Goal: Information Seeking & Learning: Understand process/instructions

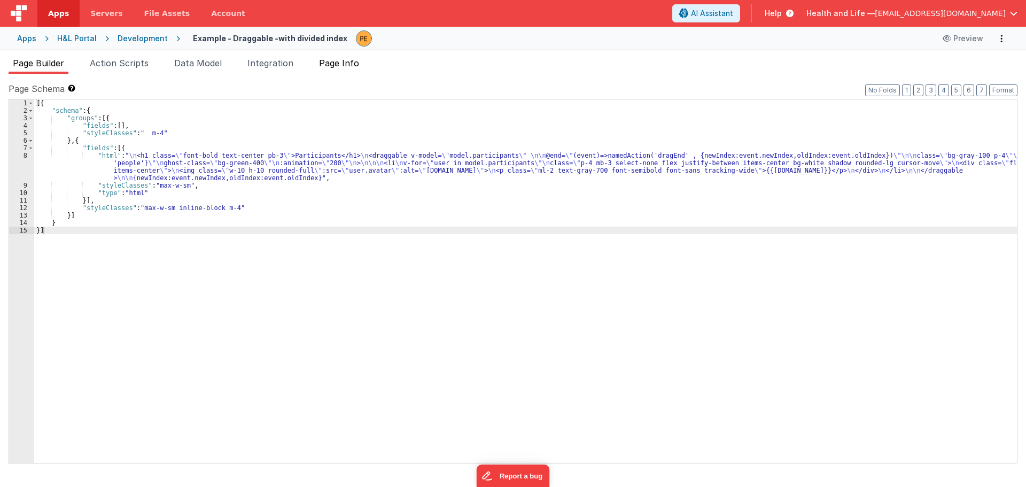
click at [341, 60] on span "Page Info" at bounding box center [339, 63] width 40 height 11
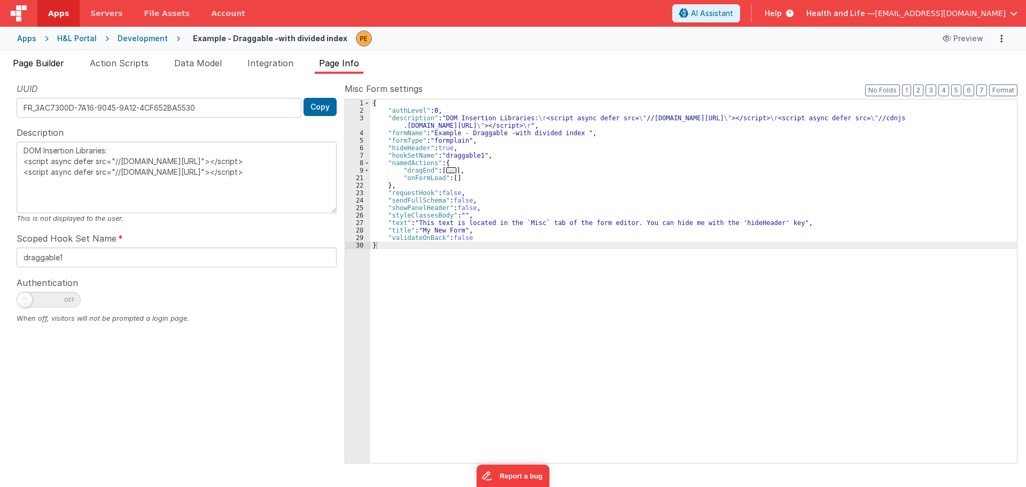
click at [57, 65] on span "Page Builder" at bounding box center [38, 63] width 51 height 11
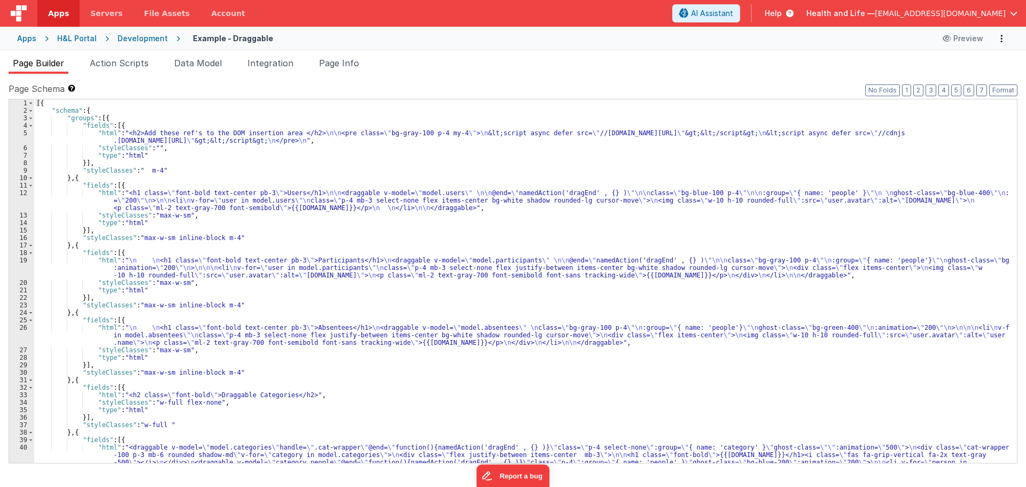
click at [315, 64] on ul "Page Builder Action Scripts Data Model Integration Page Info" at bounding box center [513, 65] width 1026 height 17
click at [328, 63] on span "Page Info" at bounding box center [339, 63] width 40 height 11
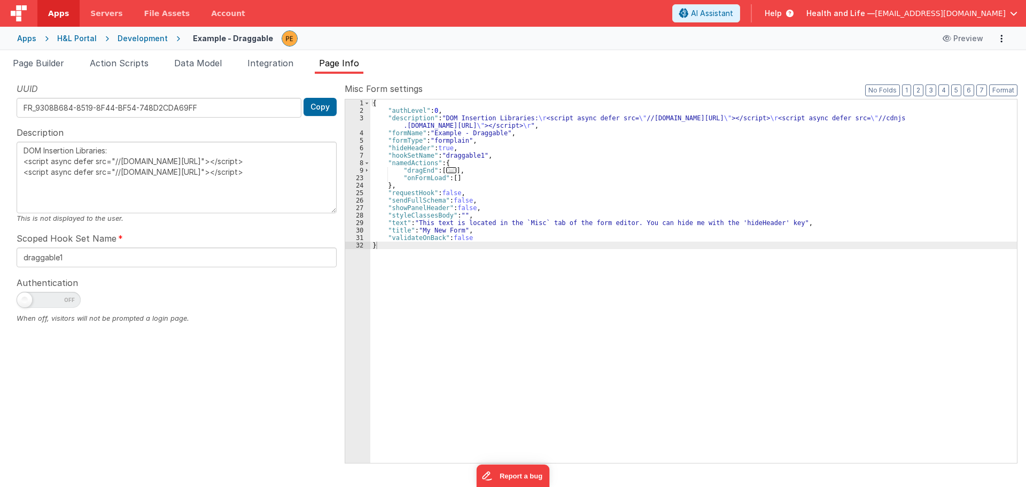
click at [255, 54] on div "Page Builder Action Scripts Data Model Integration Page Info Page Schema Shortc…" at bounding box center [513, 268] width 1026 height 437
click at [255, 63] on span "Integration" at bounding box center [270, 63] width 46 height 11
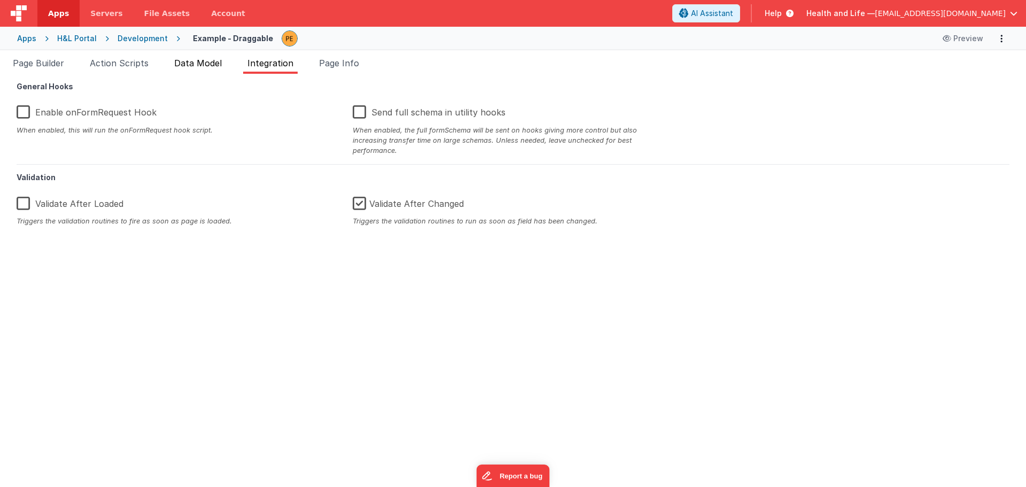
click at [212, 61] on span "Data Model" at bounding box center [198, 63] width 48 height 11
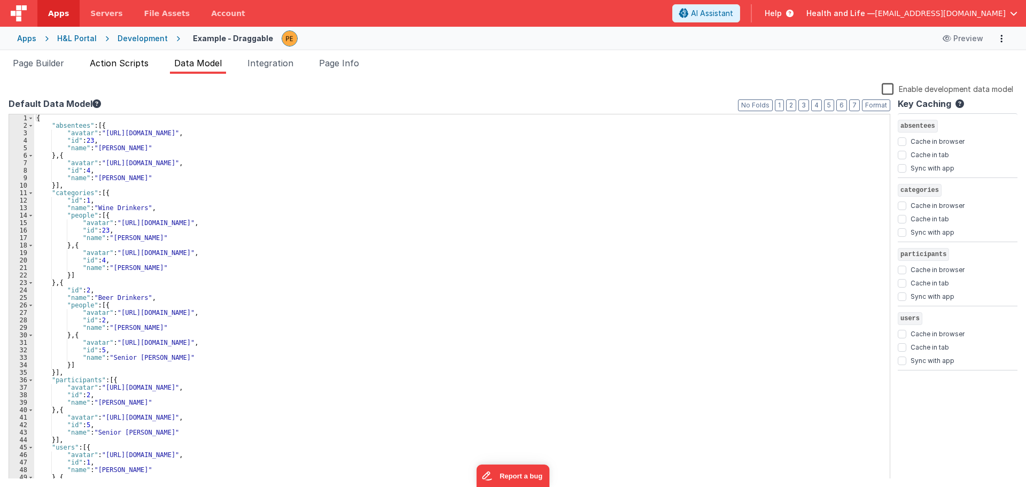
click at [140, 58] on span "Action Scripts" at bounding box center [119, 63] width 59 height 11
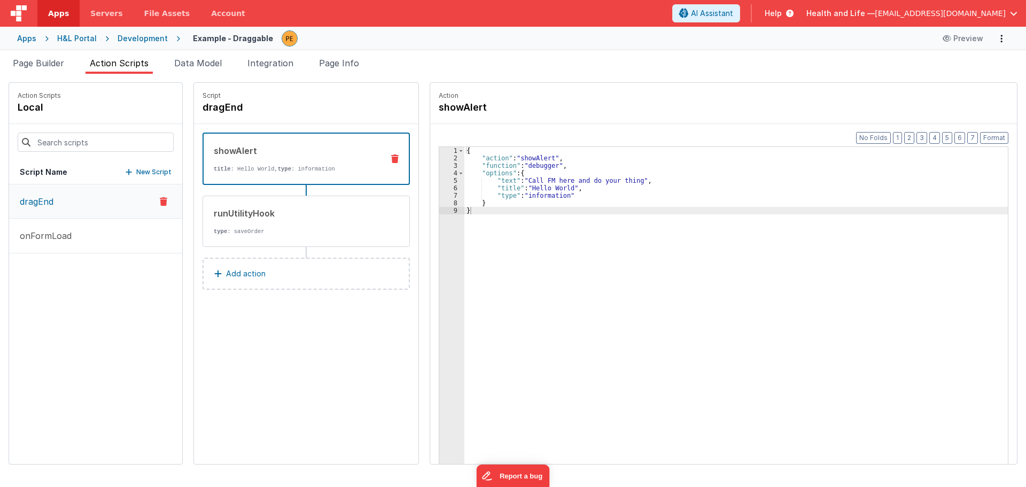
click at [75, 61] on ul "Page Builder Action Scripts Data Model Integration Page Info" at bounding box center [513, 65] width 1026 height 17
click at [64, 59] on span "Page Builder" at bounding box center [38, 63] width 51 height 11
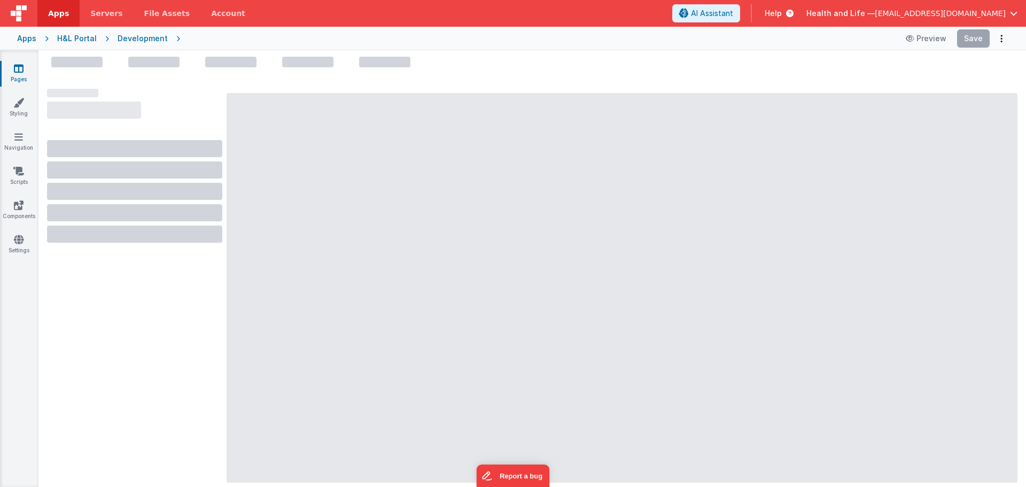
click at [782, 14] on span "Help" at bounding box center [773, 13] width 17 height 11
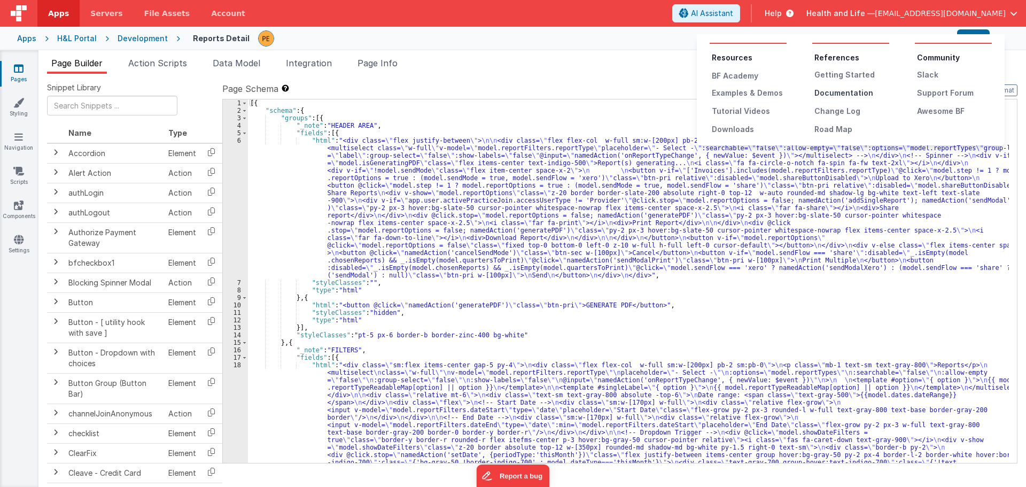
click at [833, 96] on div "Documentation" at bounding box center [851, 93] width 75 height 11
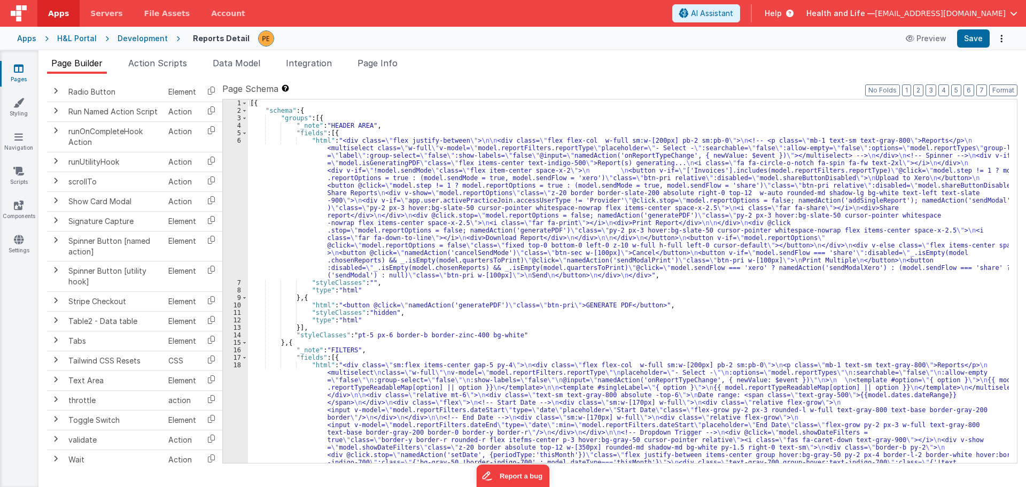
scroll to position [1287, 0]
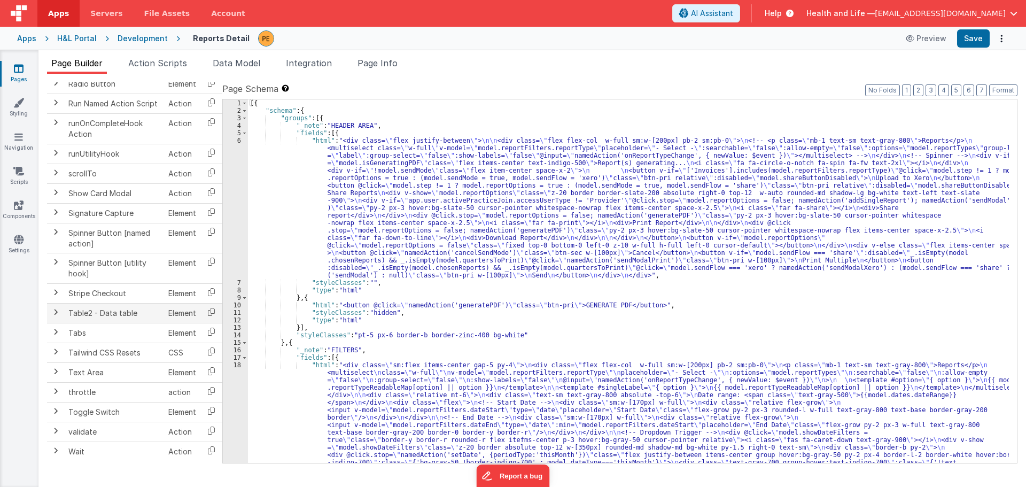
click at [57, 315] on span at bounding box center [55, 312] width 9 height 9
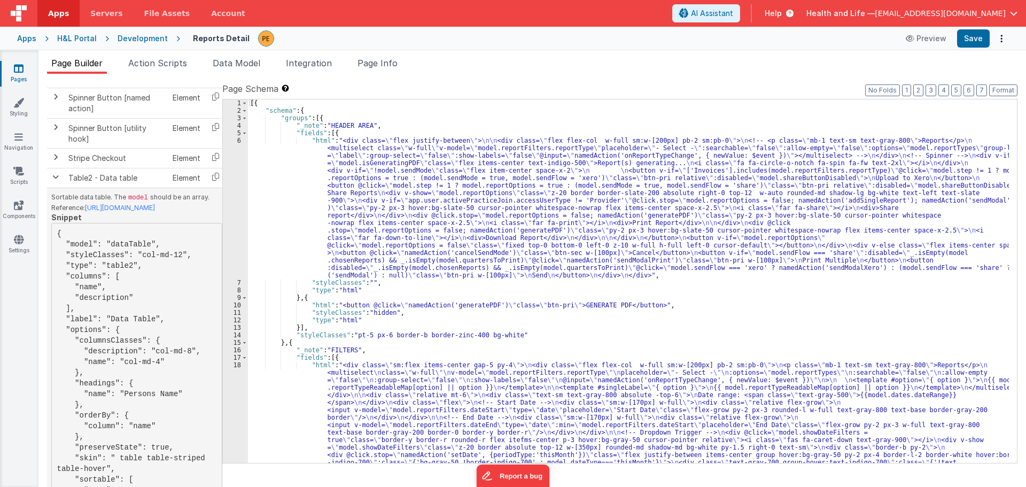
scroll to position [1358, 0]
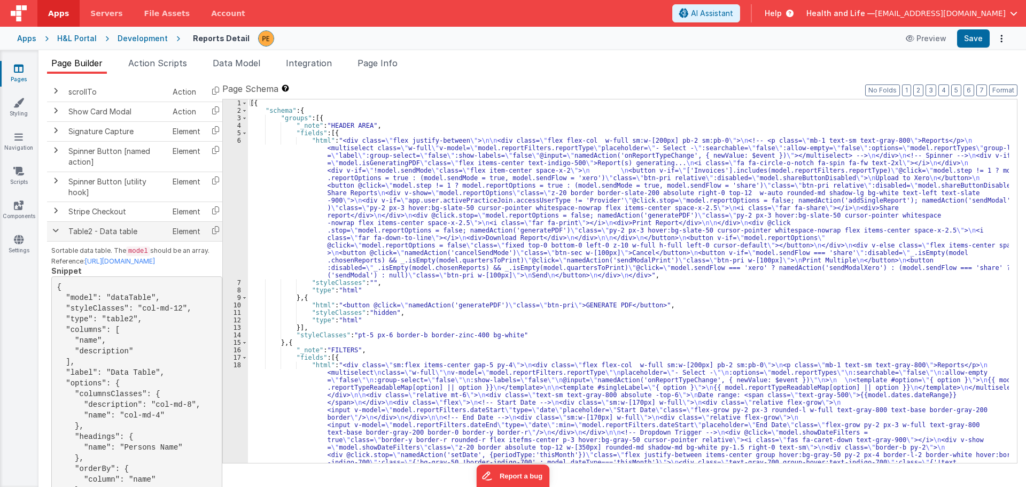
click at [56, 237] on td at bounding box center [55, 232] width 17 height 20
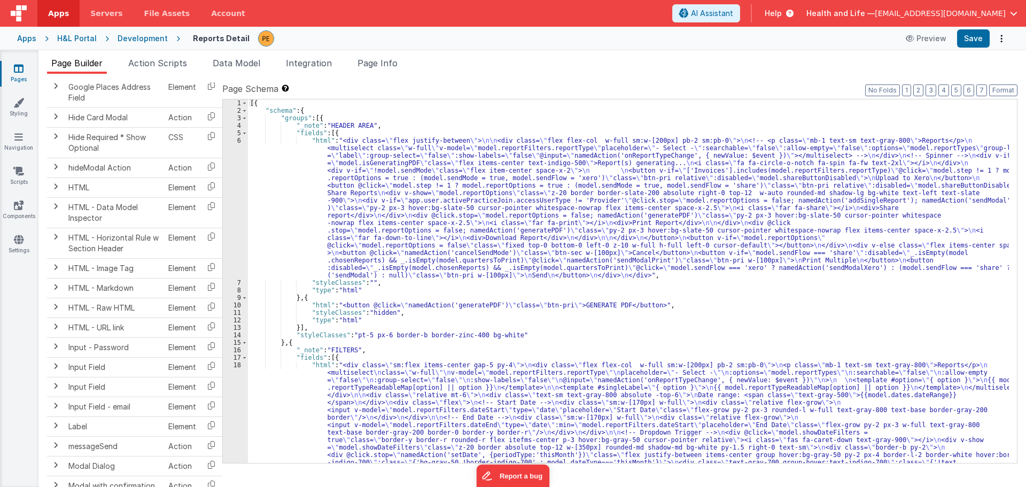
scroll to position [646, 0]
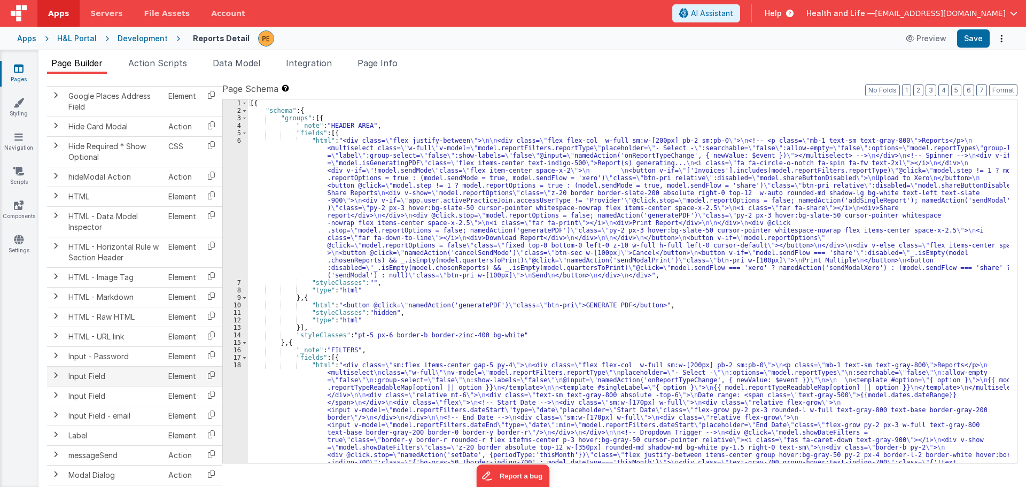
click at [55, 379] on span at bounding box center [55, 375] width 9 height 9
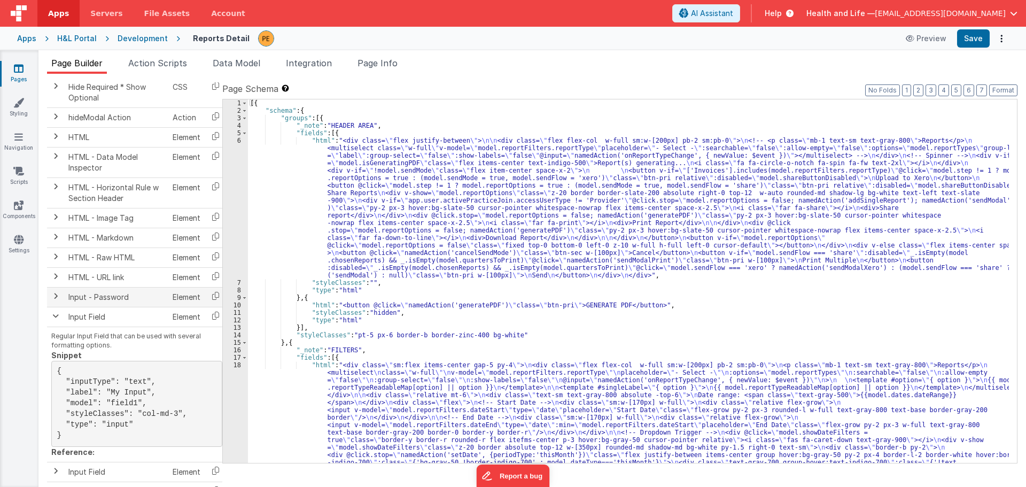
scroll to position [753, 0]
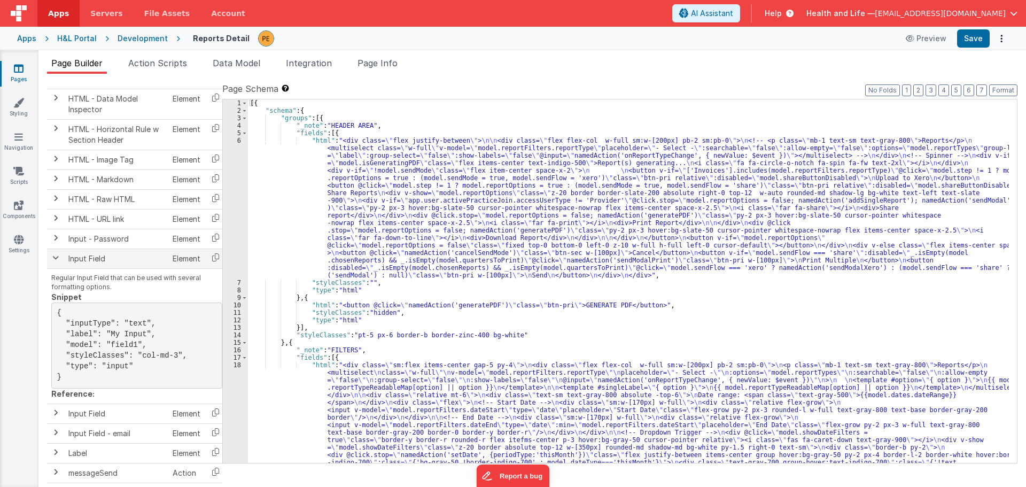
click at [60, 261] on td at bounding box center [55, 258] width 17 height 20
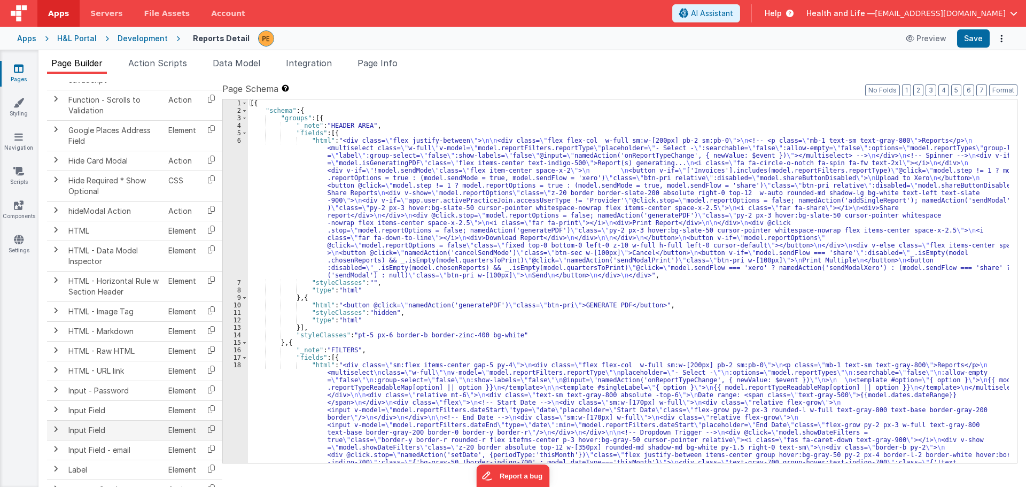
scroll to position [593, 0]
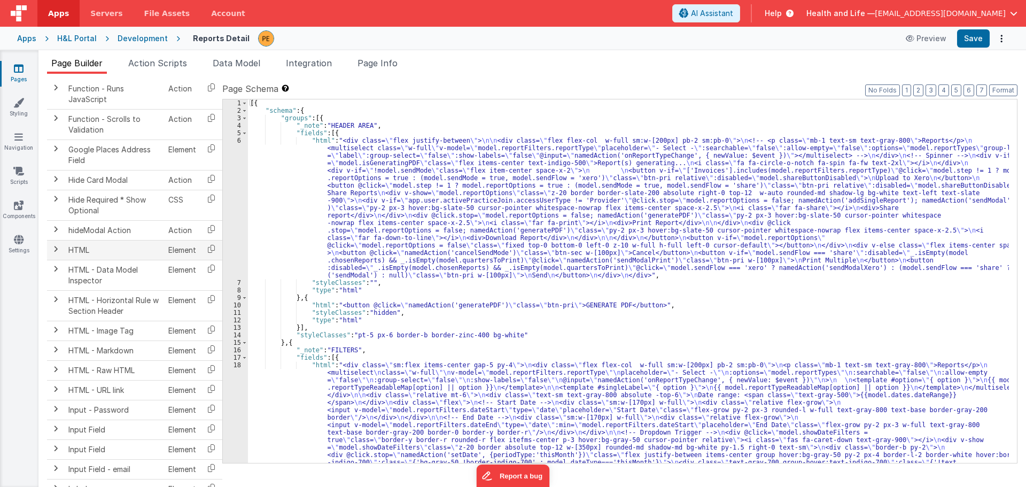
click at [56, 251] on span at bounding box center [55, 249] width 9 height 9
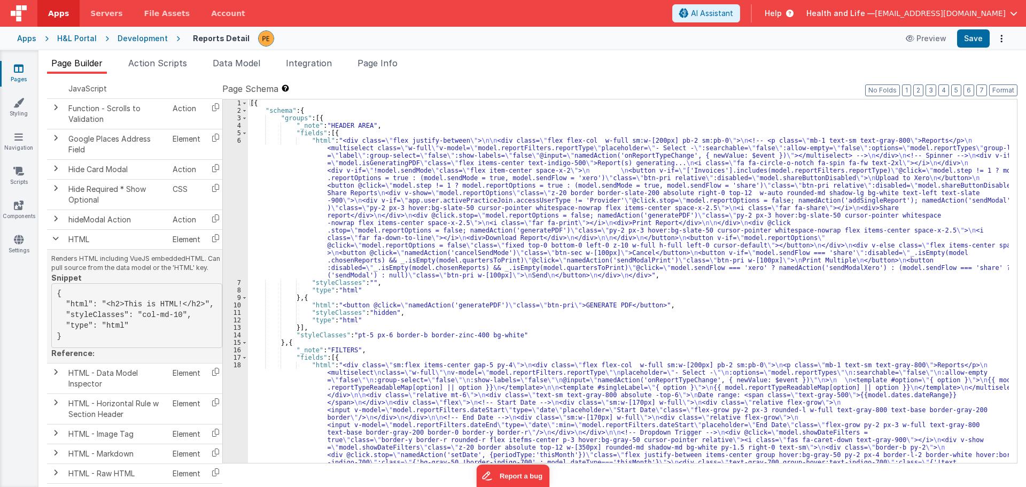
drag, startPoint x: 69, startPoint y: 336, endPoint x: 54, endPoint y: 293, distance: 45.3
click at [54, 293] on pre "{ "html": "<h2>This is HTML!</h2>", "styleClasses": "col-md-10", "type": "html"…" at bounding box center [136, 315] width 171 height 65
copy pre "{ "html": "<h2>This is HTML!</h2>", "styleClasses": "col-md-10", "type": "html"…"
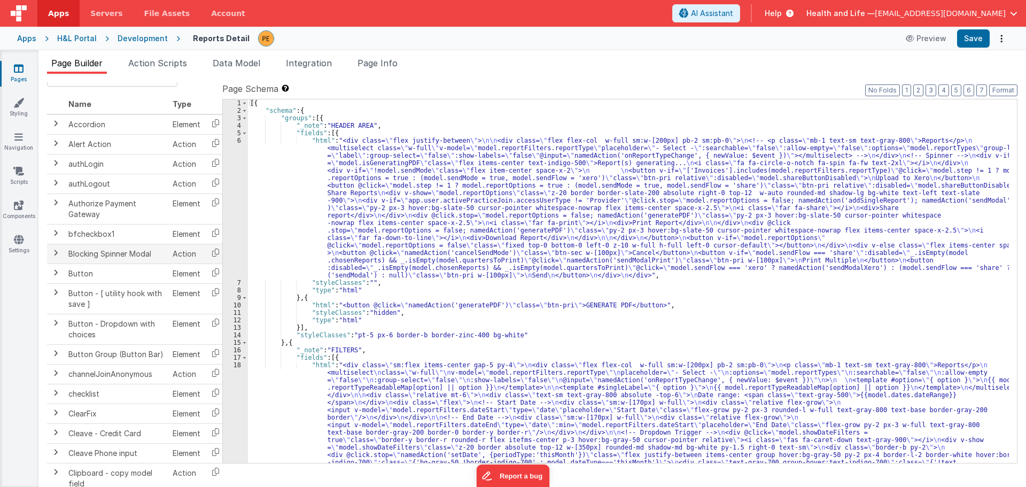
scroll to position [5, 0]
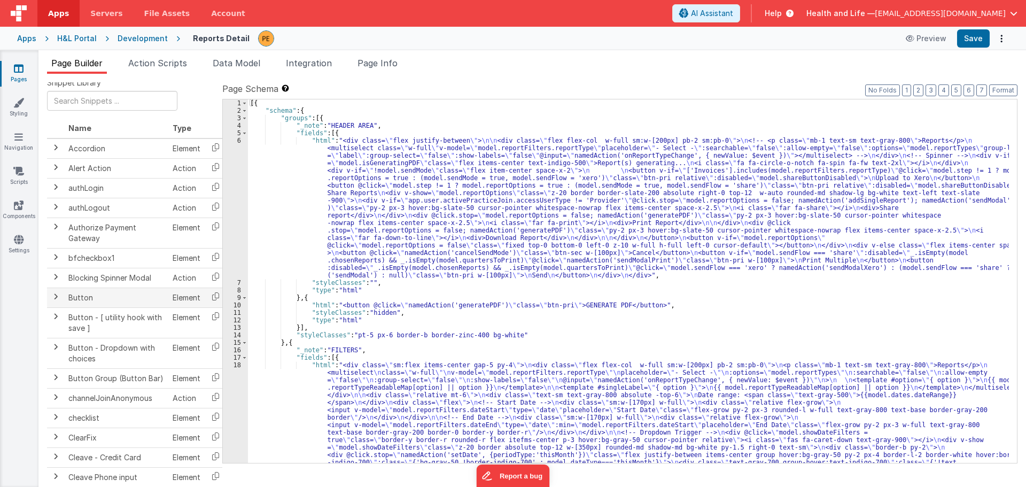
click at [57, 292] on span at bounding box center [55, 296] width 9 height 9
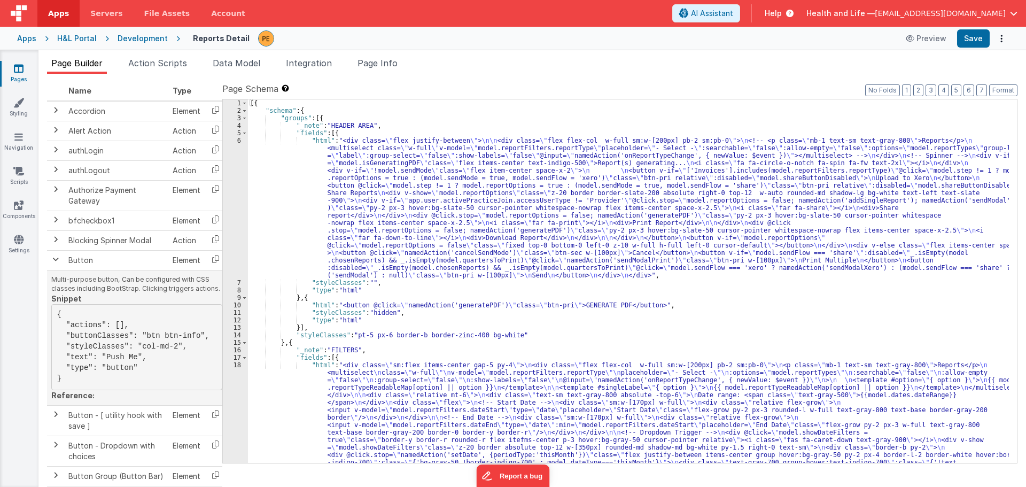
scroll to position [58, 0]
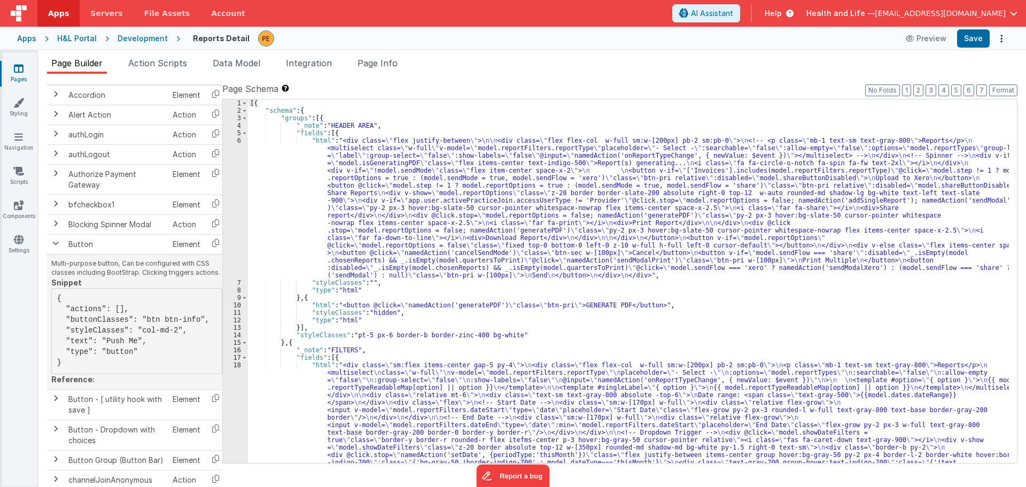
drag, startPoint x: 67, startPoint y: 365, endPoint x: 54, endPoint y: 299, distance: 67.0
click at [54, 299] on pre "{ "actions": [], "buttonClasses": "btn btn-info", "styleClasses": "col-md-2", "…" at bounding box center [136, 331] width 171 height 86
copy pre "{ "actions": [], "buttonClasses": "btn btn-info", "styleClasses": "col-md-2", "…"
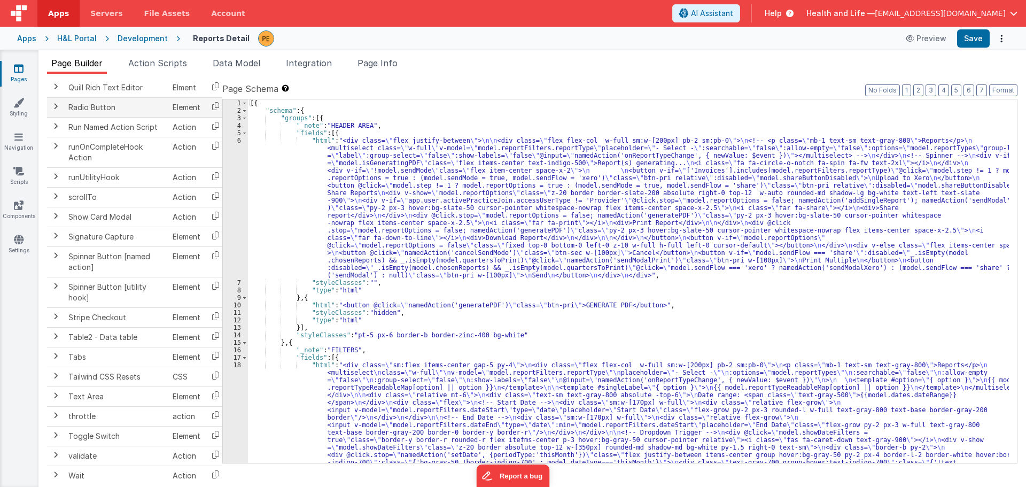
scroll to position [1547, 0]
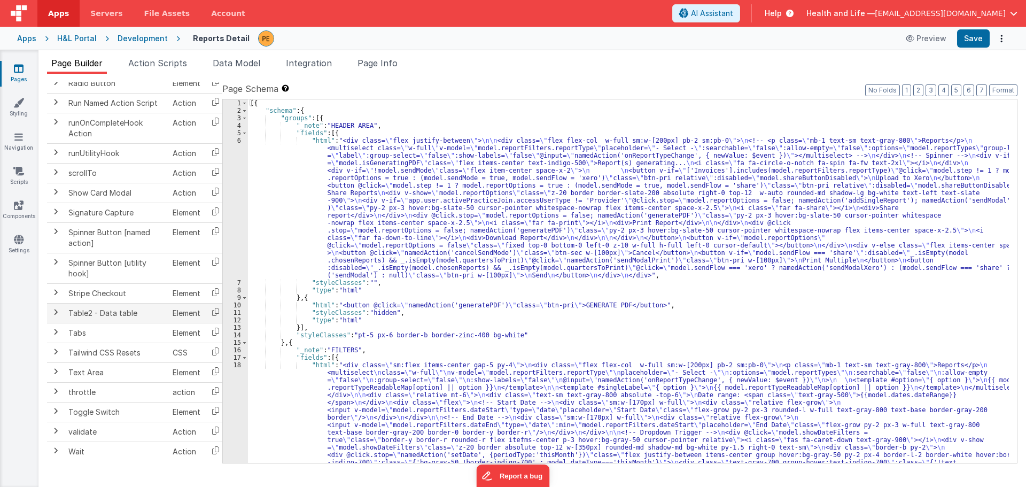
click at [59, 311] on span at bounding box center [55, 312] width 9 height 9
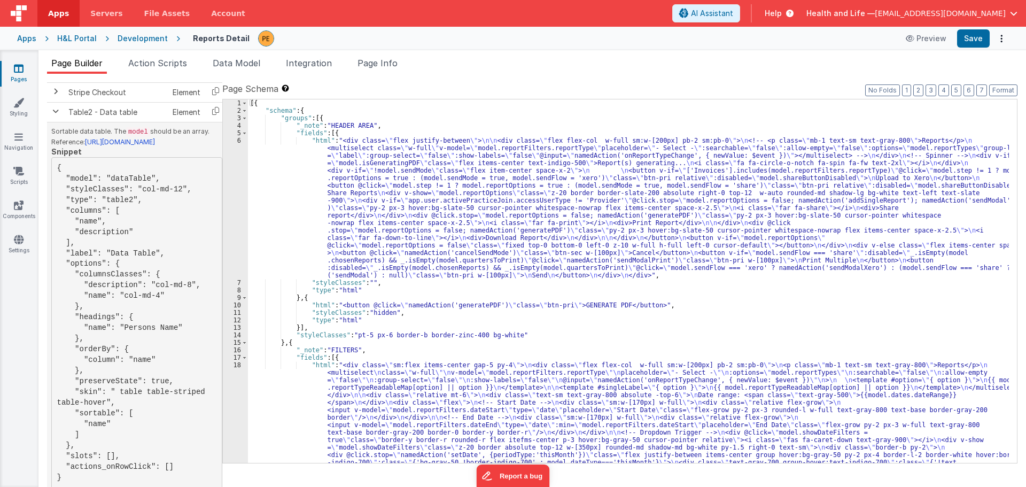
scroll to position [1707, 0]
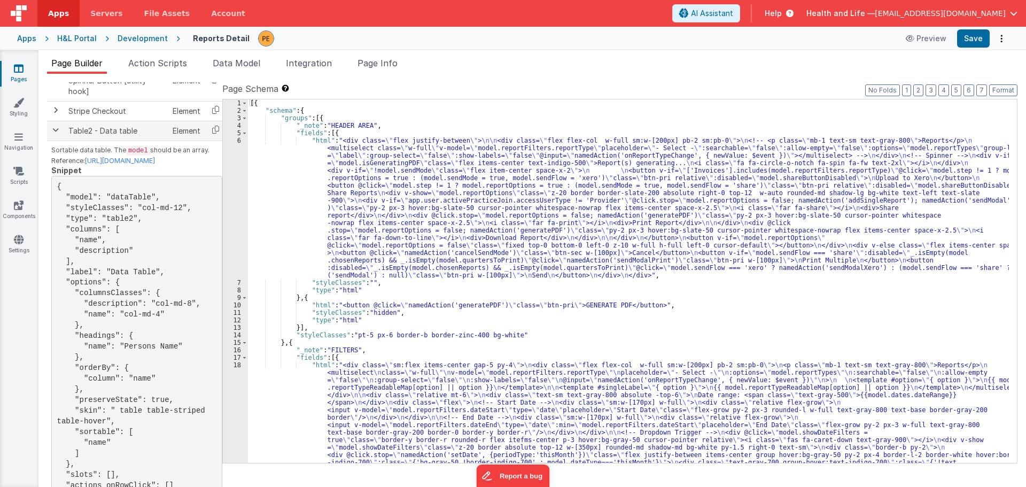
click at [125, 141] on td "Table2 - Data table" at bounding box center [116, 131] width 104 height 20
